Goal: Communication & Community: Participate in discussion

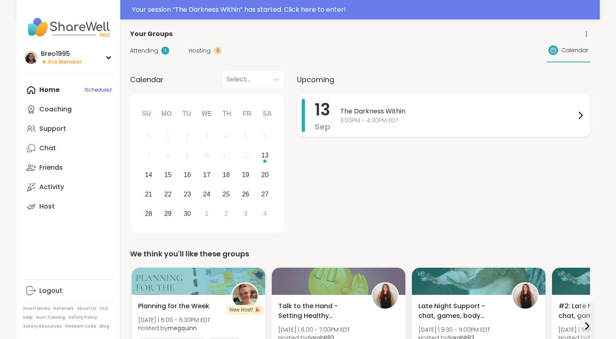
click at [356, 122] on span "3:00PM - 4:30PM EDT" at bounding box center [457, 120] width 235 height 9
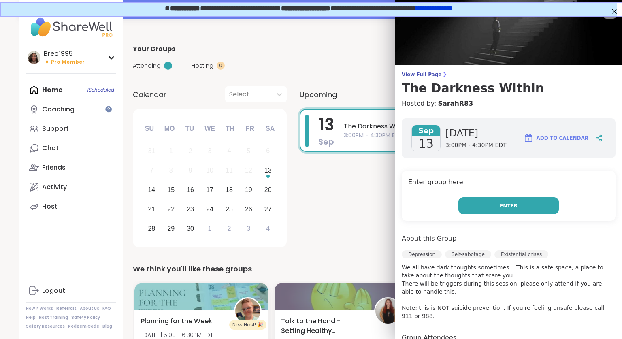
click at [510, 209] on button "Enter" at bounding box center [508, 205] width 100 height 17
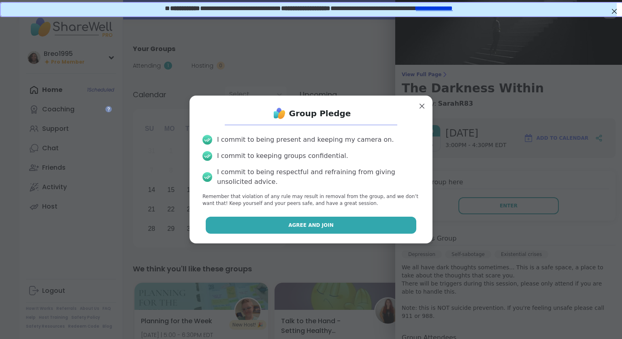
click at [305, 226] on span "Agree and Join" at bounding box center [310, 225] width 45 height 7
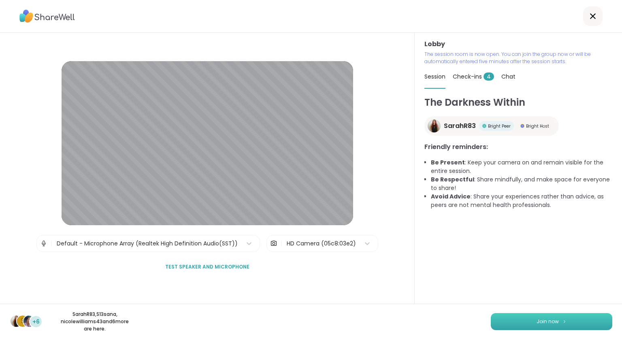
click at [518, 328] on button "Join now" at bounding box center [552, 321] width 122 height 17
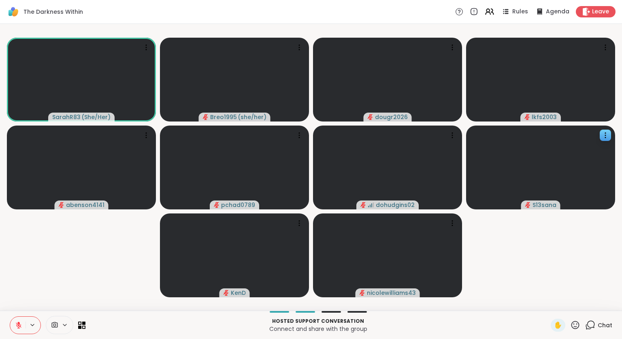
click at [615, 183] on video at bounding box center [540, 168] width 149 height 84
click at [70, 253] on video-player-container "SarahR83 ( She/Her ) Breo1995 ( she/her ) dougr2026 lkfs2003 abenson4141 pchad0…" at bounding box center [311, 167] width 612 height 280
click at [590, 323] on div "1" at bounding box center [594, 320] width 9 height 9
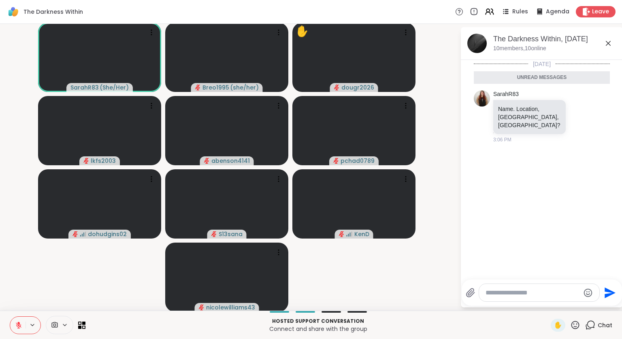
click at [604, 44] on icon at bounding box center [609, 43] width 10 height 10
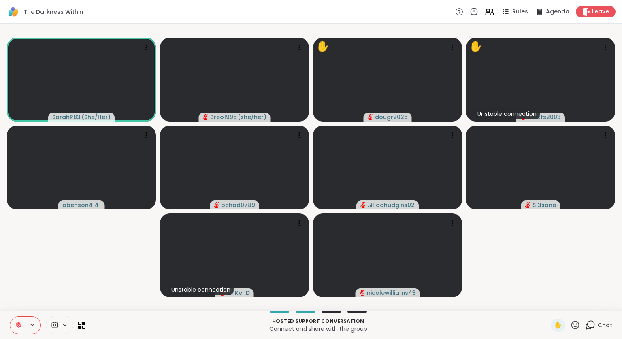
click at [87, 243] on video-player-container "SarahR83 ( She/Her ) Breo1995 ( she/her ) ✋ dougr2026 ✋ Unstable connection lkf…" at bounding box center [311, 167] width 612 height 280
click at [17, 330] on button at bounding box center [17, 325] width 15 height 17
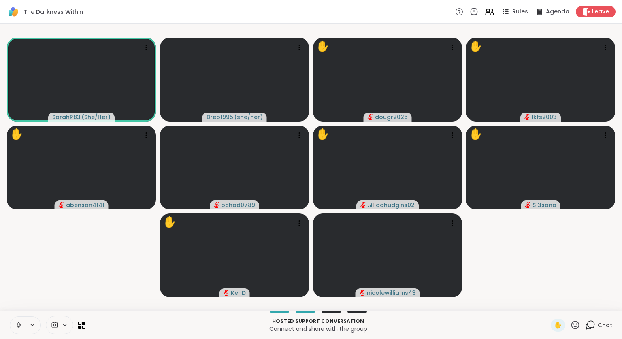
drag, startPoint x: 17, startPoint y: 330, endPoint x: 12, endPoint y: 303, distance: 27.7
click at [12, 303] on div "The Darkness Within Rules Agenda Leave SarahR83 ( She/Her ) Breo1995 ( she/her …" at bounding box center [311, 169] width 622 height 339
click at [17, 322] on icon at bounding box center [18, 325] width 7 height 7
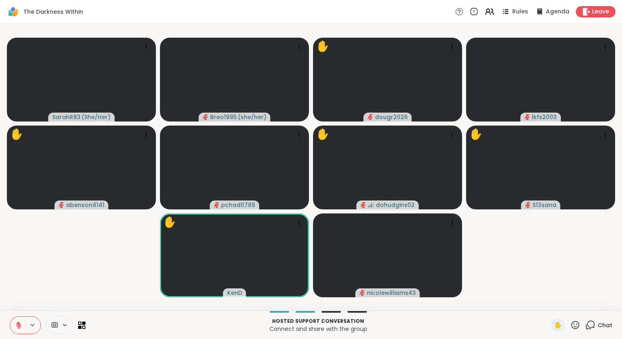
click at [471, 9] on icon at bounding box center [473, 11] width 9 height 9
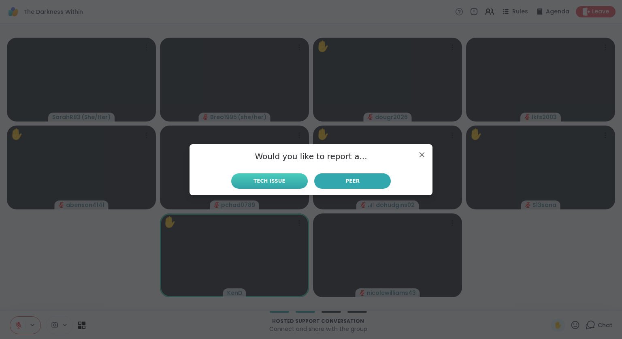
click at [274, 181] on span "Tech Issue" at bounding box center [270, 180] width 32 height 7
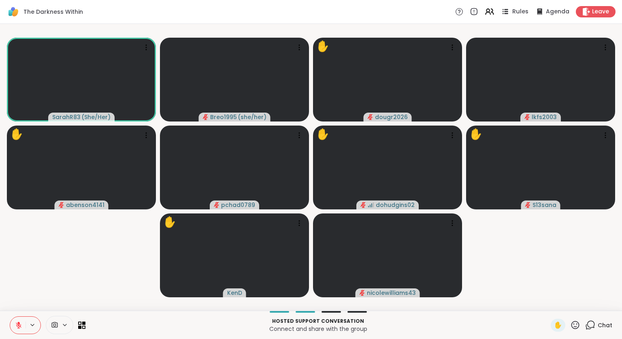
click at [500, 11] on icon at bounding box center [505, 11] width 10 height 10
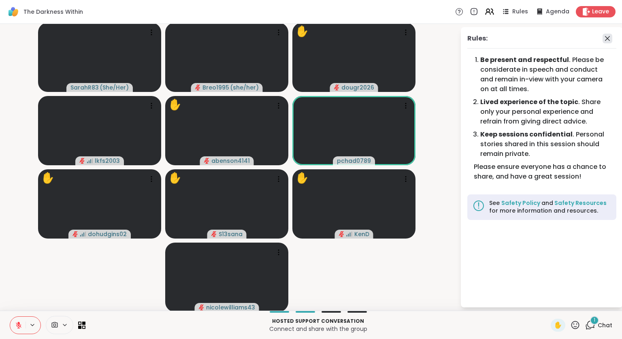
click at [605, 39] on icon at bounding box center [607, 38] width 5 height 5
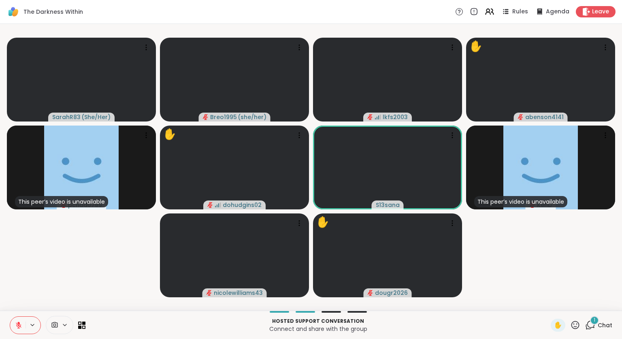
click at [99, 255] on video-player-container "SarahR83 ( She/Her ) Breo1995 ( she/her ) lkfs2003 ✋ abenson4141 This peer’s vi…" at bounding box center [311, 167] width 612 height 280
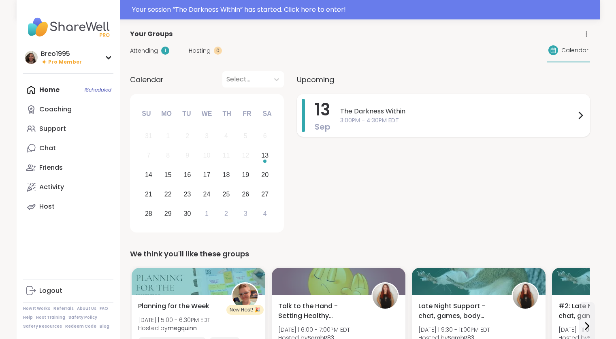
click at [335, 106] on div "[DATE] The Darkness Within 3:00PM - 4:30PM EDT" at bounding box center [443, 115] width 293 height 43
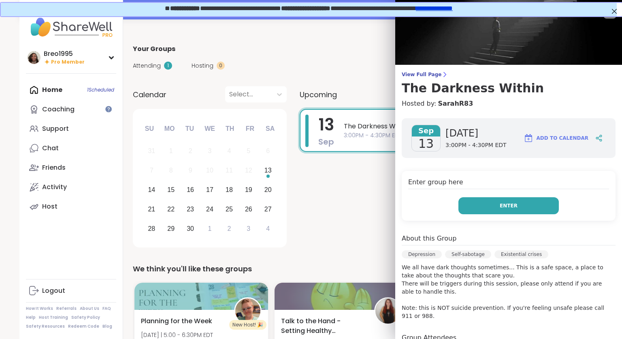
click at [477, 199] on button "Enter" at bounding box center [508, 205] width 100 height 17
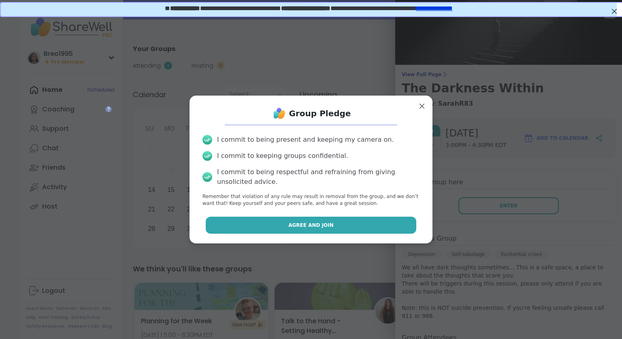
click at [384, 228] on button "Agree and Join" at bounding box center [311, 225] width 211 height 17
